Goal: Transaction & Acquisition: Purchase product/service

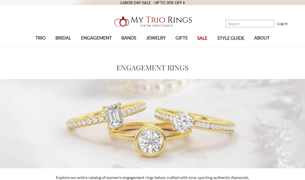
click at [83, 40] on span "ENGAGEMENT" at bounding box center [96, 38] width 31 height 7
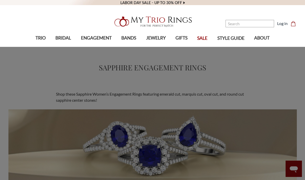
click at [35, 37] on span "TRIO" at bounding box center [40, 38] width 10 height 7
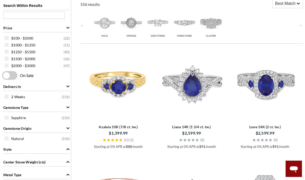
click at [6, 47] on span at bounding box center [7, 45] width 4 height 4
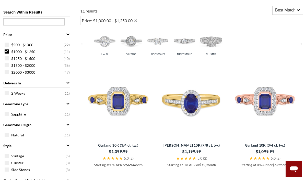
click at [6, 45] on span at bounding box center [7, 45] width 4 height 4
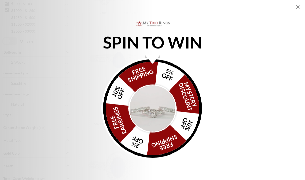
scroll to position [237, 0]
click at [298, 6] on icon "Close popup" at bounding box center [297, 7] width 6 height 6
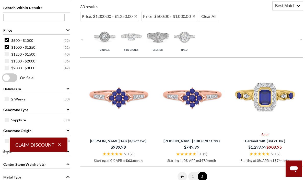
scroll to position [205, 0]
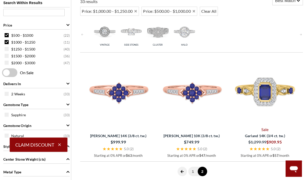
click at [182, 32] on img at bounding box center [184, 32] width 24 height 24
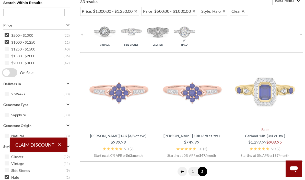
scroll to position [226, 0]
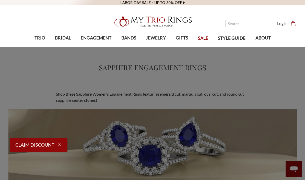
click at [90, 41] on span "ENGAGEMENT" at bounding box center [96, 38] width 31 height 7
click at [103, 137] on img at bounding box center [100, 138] width 10 height 10
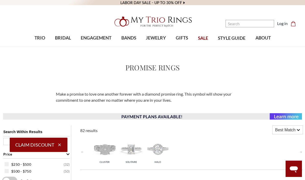
click at [36, 39] on span "TRIO" at bounding box center [39, 38] width 11 height 7
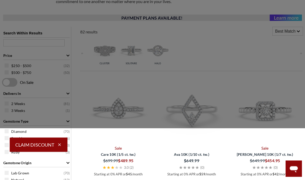
scroll to position [113, 0]
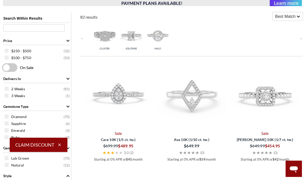
click at [59, 147] on icon "button" at bounding box center [59, 145] width 5 height 5
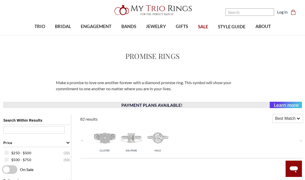
scroll to position [0, 0]
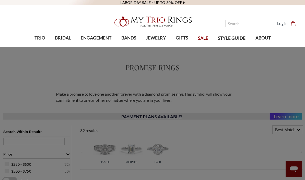
click at [40, 41] on span "TRIO" at bounding box center [39, 38] width 11 height 7
click at [163, 100] on span "Halo" at bounding box center [136, 100] width 55 height 6
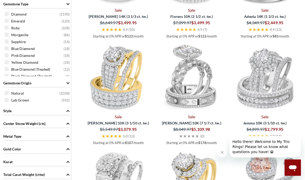
scroll to position [237, 0]
click at [7, 49] on span at bounding box center [7, 48] width 4 height 4
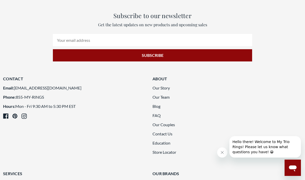
scroll to position [684, 0]
